Goal: Participate in discussion: Engage in conversation with other users on a specific topic

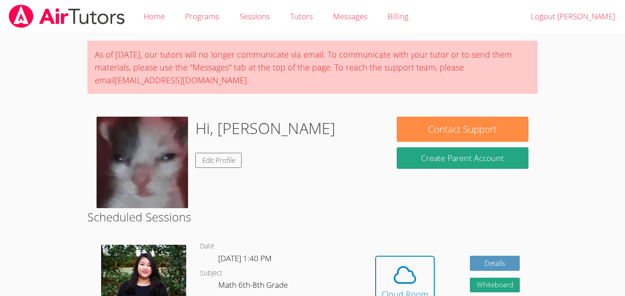
click at [395, 252] on div "Hidden Cloud Room Details Whiteboard Hidden Google Doc" at bounding box center [447, 288] width 180 height 111
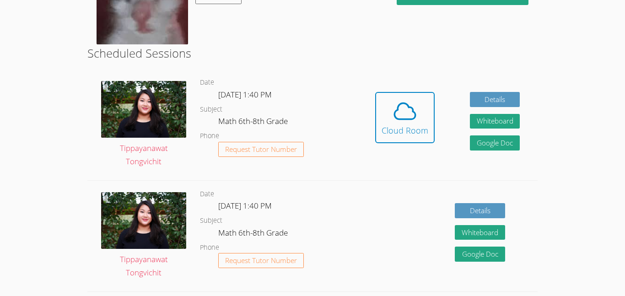
scroll to position [161, 0]
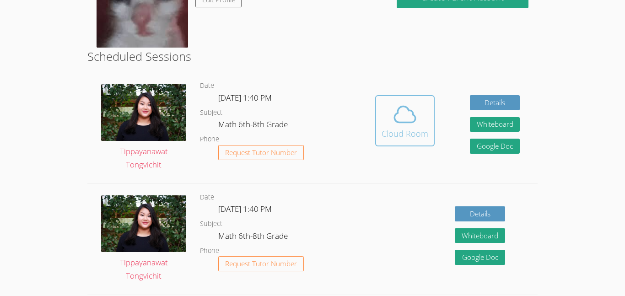
click at [402, 131] on div "Cloud Room" at bounding box center [405, 133] width 47 height 13
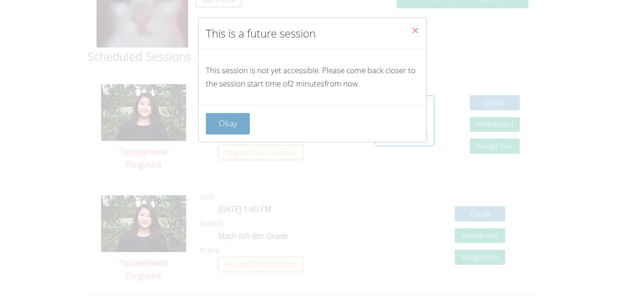
click at [239, 130] on button "Okay" at bounding box center [228, 124] width 44 height 22
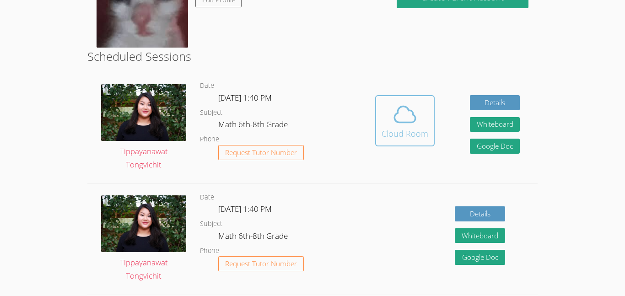
click at [395, 144] on button "Cloud Room" at bounding box center [404, 120] width 59 height 51
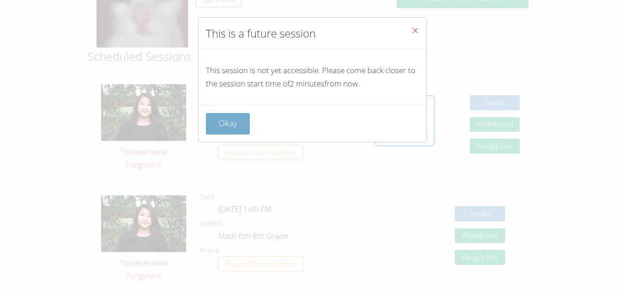
click at [220, 123] on button "Okay" at bounding box center [228, 124] width 44 height 22
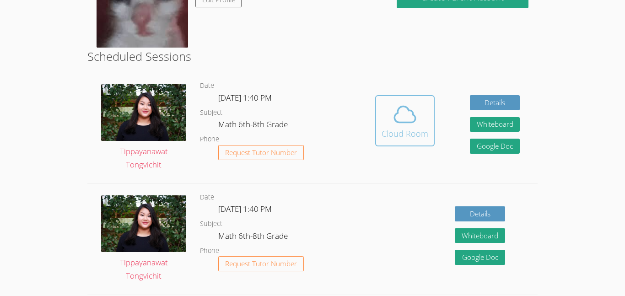
click at [431, 97] on button "Cloud Room" at bounding box center [404, 120] width 59 height 51
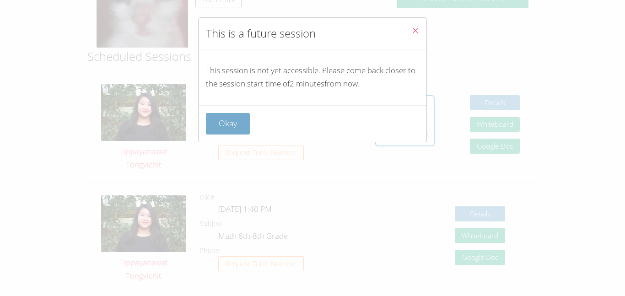
click at [235, 125] on button "Okay" at bounding box center [228, 124] width 44 height 22
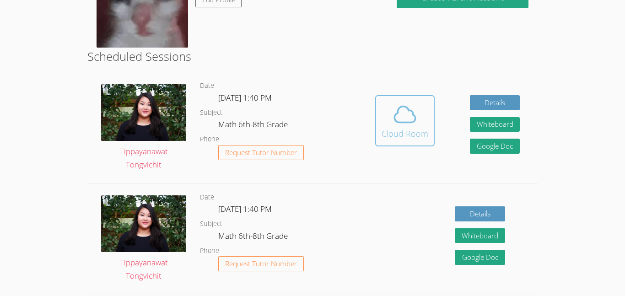
click at [390, 146] on button "Cloud Room" at bounding box center [404, 120] width 59 height 51
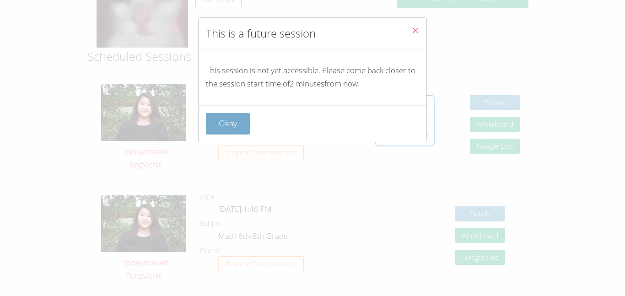
click at [226, 132] on button "Okay" at bounding box center [228, 124] width 44 height 22
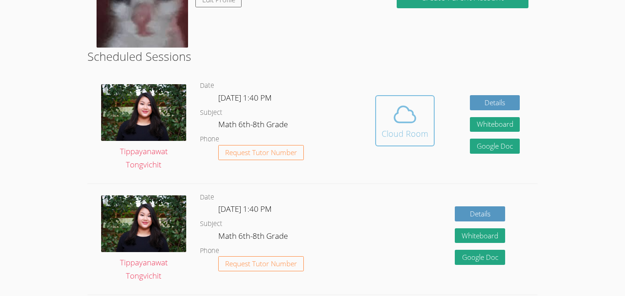
click at [431, 112] on button "Cloud Room" at bounding box center [404, 120] width 59 height 51
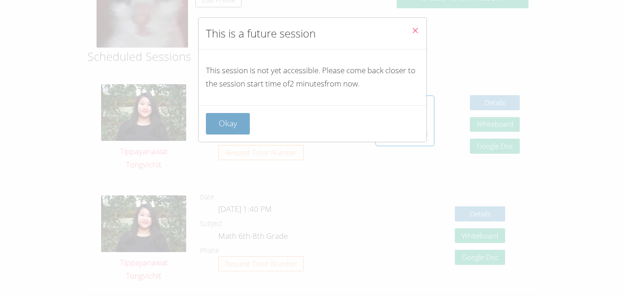
click at [219, 129] on button "Okay" at bounding box center [228, 124] width 44 height 22
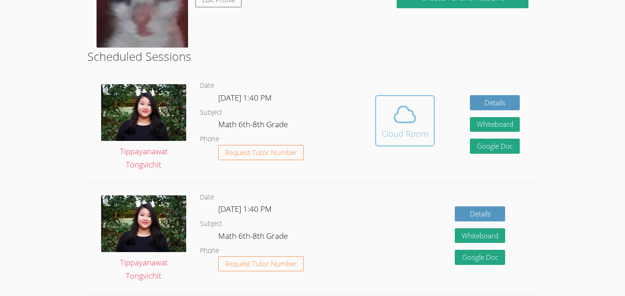
click at [392, 126] on icon at bounding box center [405, 115] width 26 height 26
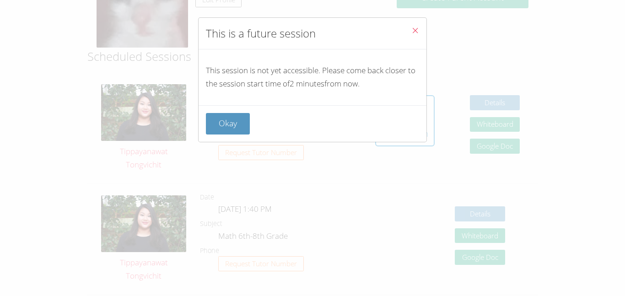
click at [239, 136] on div "Okay" at bounding box center [313, 123] width 228 height 37
click at [235, 130] on button "Okay" at bounding box center [228, 124] width 44 height 22
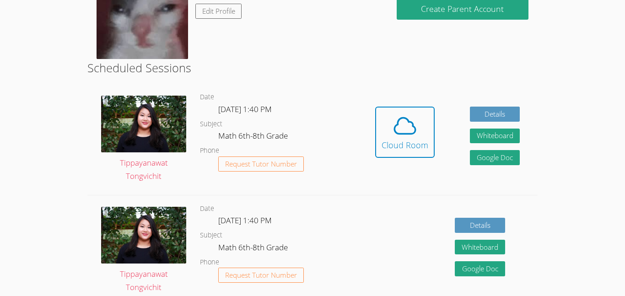
scroll to position [146, 0]
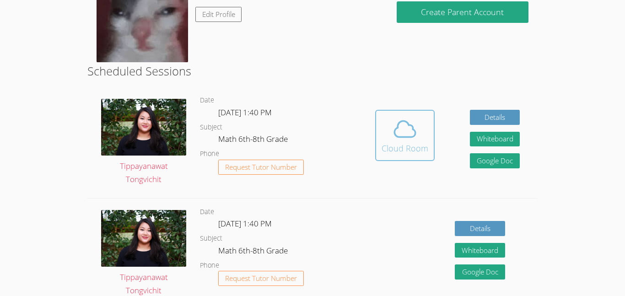
click at [402, 141] on icon at bounding box center [405, 129] width 26 height 26
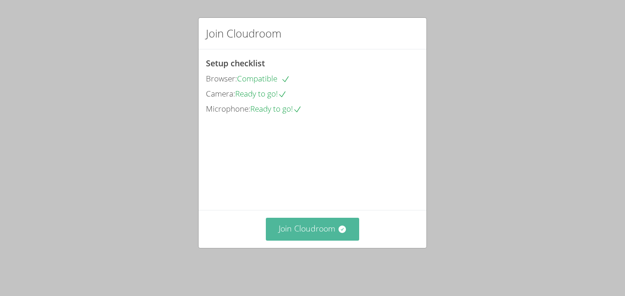
click at [342, 229] on button "Join Cloudroom" at bounding box center [313, 229] width 94 height 22
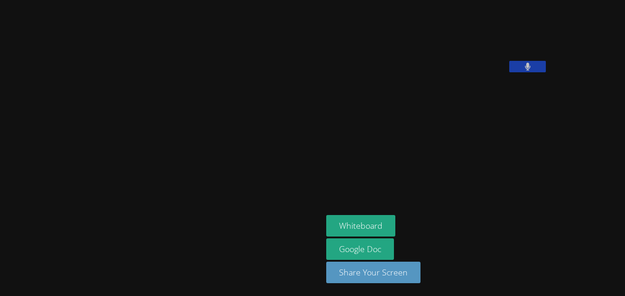
click at [586, 189] on div "[PERSON_NAME] Whiteboard Google Doc Share Your Screen" at bounding box center [312, 148] width 625 height 296
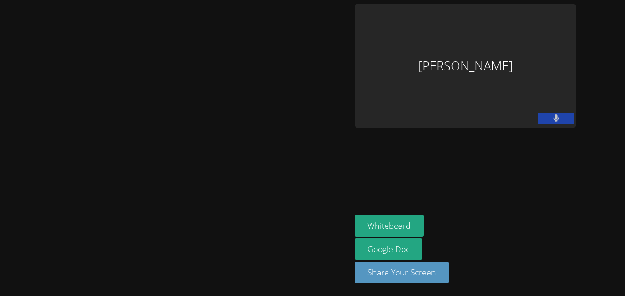
click at [570, 120] on button at bounding box center [556, 118] width 37 height 11
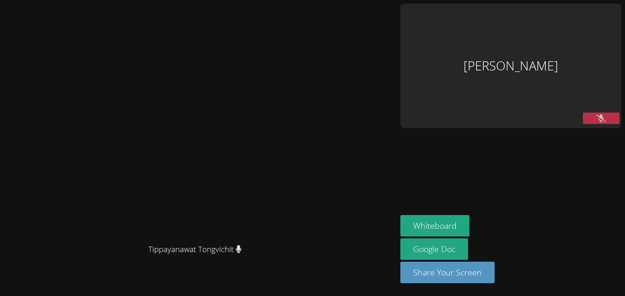
click at [612, 116] on button at bounding box center [601, 118] width 37 height 11
click at [606, 113] on button at bounding box center [601, 118] width 37 height 11
click at [470, 227] on button "Whiteboard" at bounding box center [434, 226] width 69 height 22
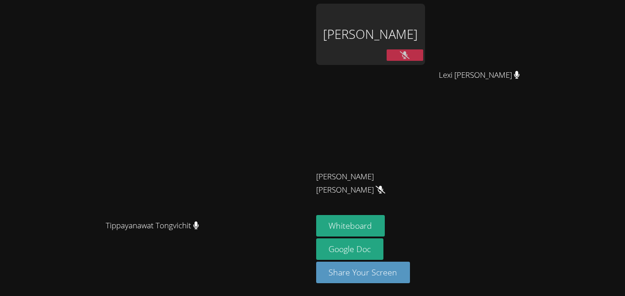
click at [410, 54] on icon at bounding box center [405, 55] width 10 height 8
click at [423, 54] on button at bounding box center [405, 54] width 37 height 11
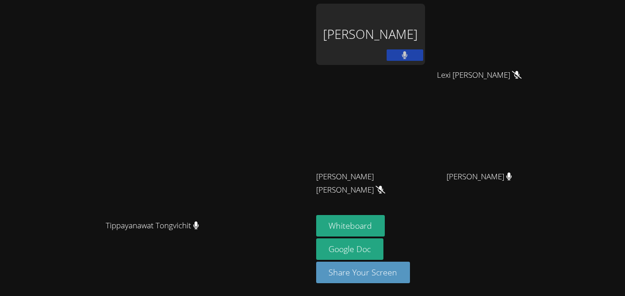
click at [423, 54] on button at bounding box center [405, 54] width 37 height 11
click at [413, 56] on div "[PERSON_NAME]" at bounding box center [370, 34] width 109 height 61
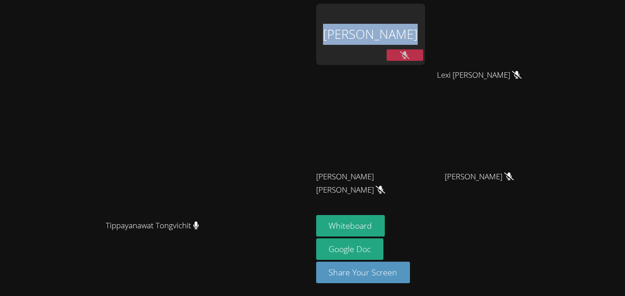
click at [413, 56] on div "[PERSON_NAME]" at bounding box center [370, 34] width 109 height 61
click at [413, 57] on div "[PERSON_NAME]" at bounding box center [370, 34] width 109 height 61
click at [410, 51] on icon at bounding box center [405, 55] width 10 height 8
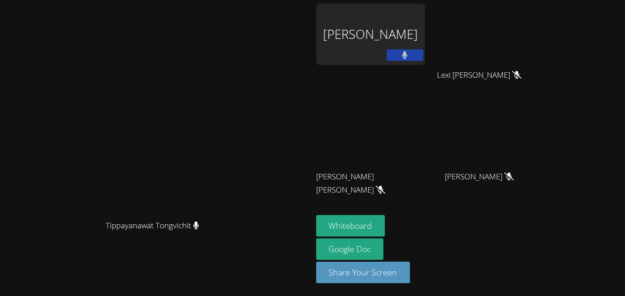
click at [423, 52] on button at bounding box center [405, 54] width 37 height 11
click at [410, 52] on icon at bounding box center [405, 55] width 10 height 8
click at [423, 52] on button at bounding box center [405, 54] width 37 height 11
click at [423, 57] on button at bounding box center [405, 54] width 37 height 11
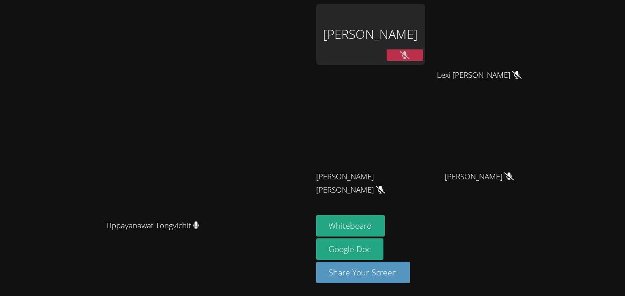
click at [425, 17] on div "[PERSON_NAME]" at bounding box center [370, 34] width 109 height 61
click at [423, 58] on button at bounding box center [405, 54] width 37 height 11
click at [423, 56] on button at bounding box center [405, 54] width 37 height 11
click at [423, 60] on button at bounding box center [405, 54] width 37 height 11
click at [408, 55] on icon at bounding box center [405, 55] width 6 height 8
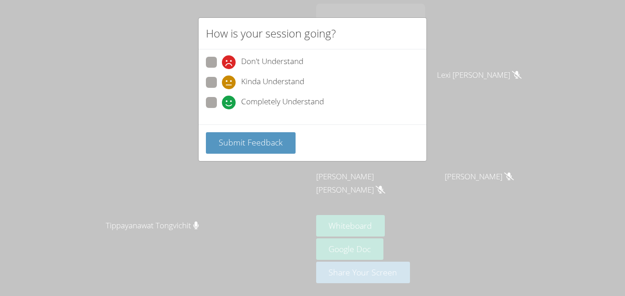
click at [211, 73] on div "Don't Understand Kinda Understand Completely Understand" at bounding box center [312, 85] width 213 height 57
click at [222, 89] on span at bounding box center [222, 89] width 0 height 0
click at [222, 80] on input "Kinda Understand" at bounding box center [226, 81] width 8 height 8
radio input "true"
click at [222, 109] on span at bounding box center [222, 109] width 0 height 0
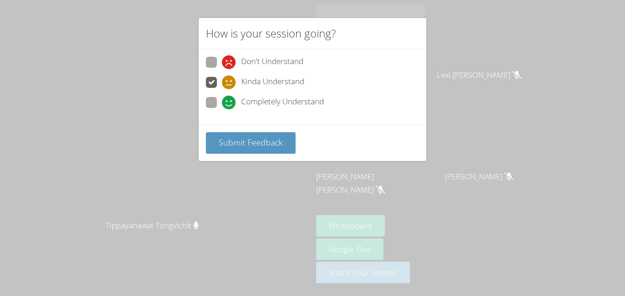
click at [222, 98] on input "Completely Understand" at bounding box center [226, 101] width 8 height 8
radio input "true"
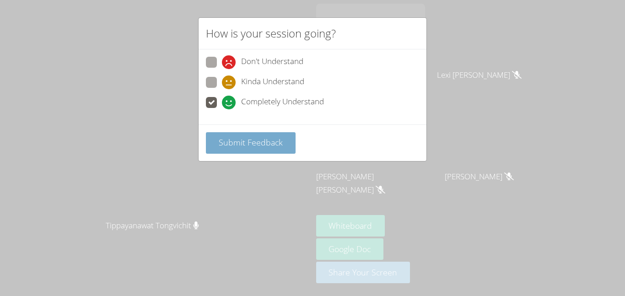
click at [262, 148] on button "Submit Feedback" at bounding box center [251, 143] width 90 height 22
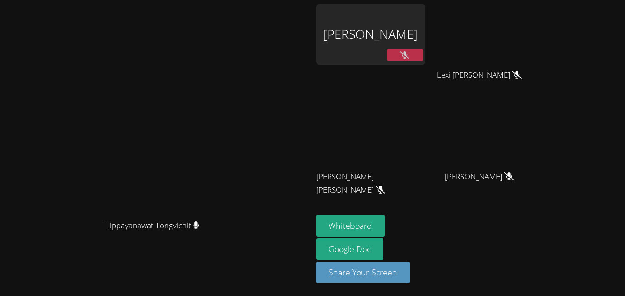
click at [410, 54] on icon at bounding box center [405, 55] width 10 height 8
click at [408, 54] on icon at bounding box center [405, 55] width 6 height 8
